Goal: Find specific page/section: Find specific page/section

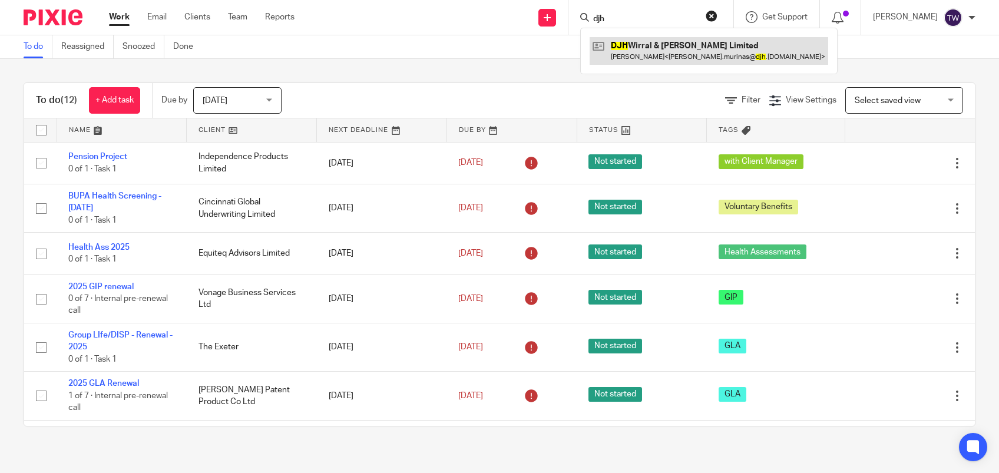
type input "djh"
click at [698, 52] on link at bounding box center [709, 50] width 239 height 27
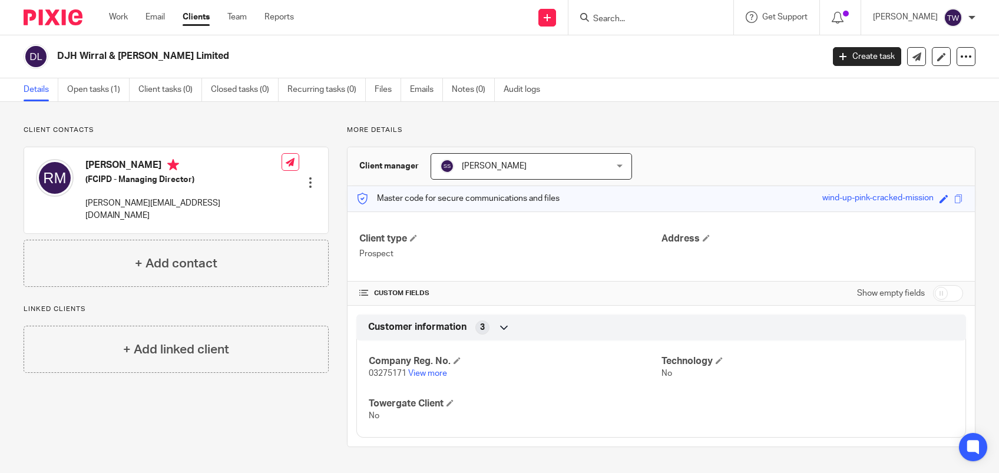
drag, startPoint x: 818, startPoint y: 196, endPoint x: 920, endPoint y: 192, distance: 102.0
click at [920, 192] on div "wind-up-pink-cracked-mission" at bounding box center [878, 199] width 111 height 14
drag, startPoint x: 920, startPoint y: 192, endPoint x: 906, endPoint y: 197, distance: 14.9
copy div "wind-up-pink-cracked-mission"
